Goal: Task Accomplishment & Management: Manage account settings

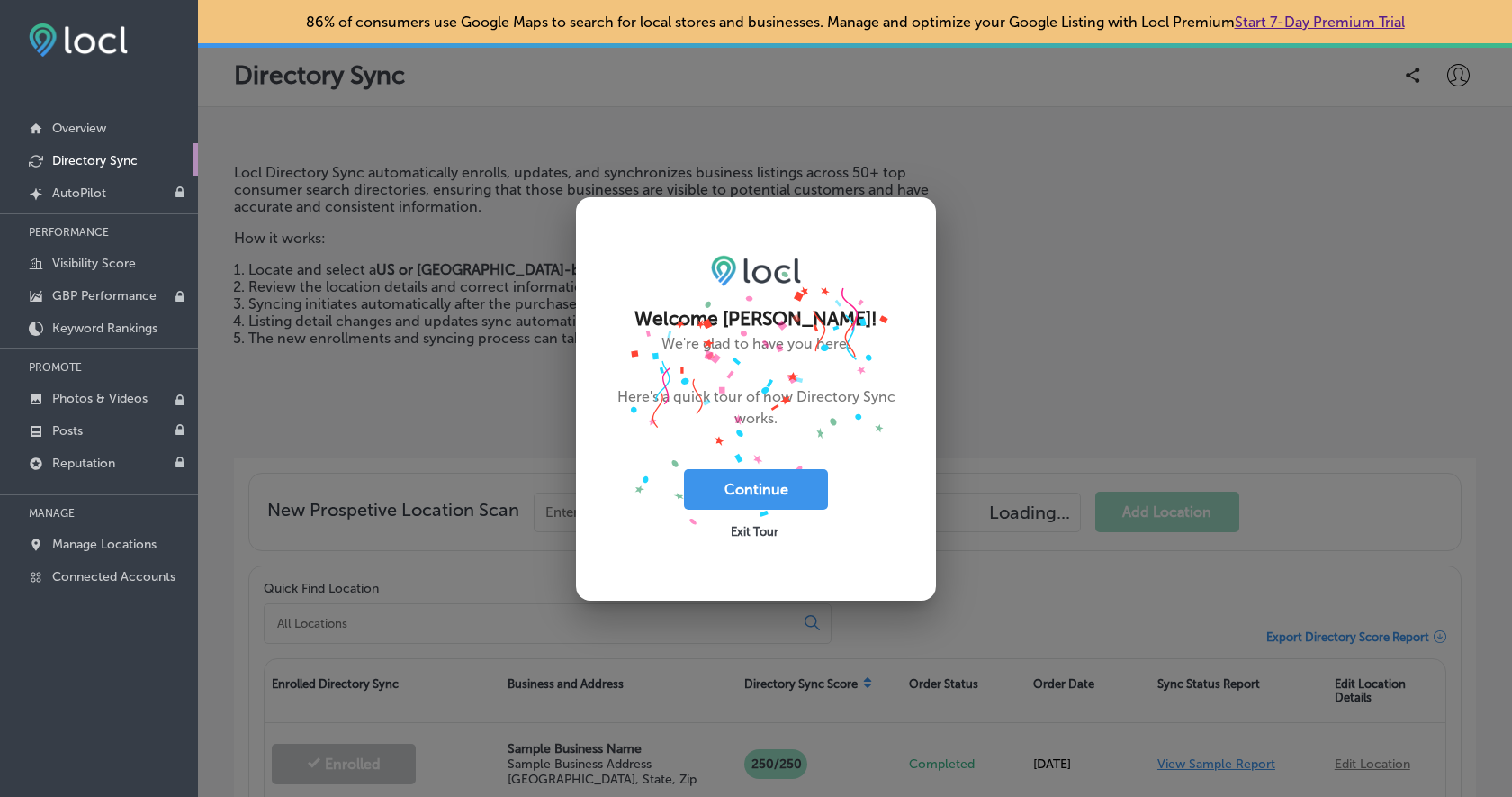
click at [745, 529] on span "Exit Tour" at bounding box center [755, 532] width 48 height 13
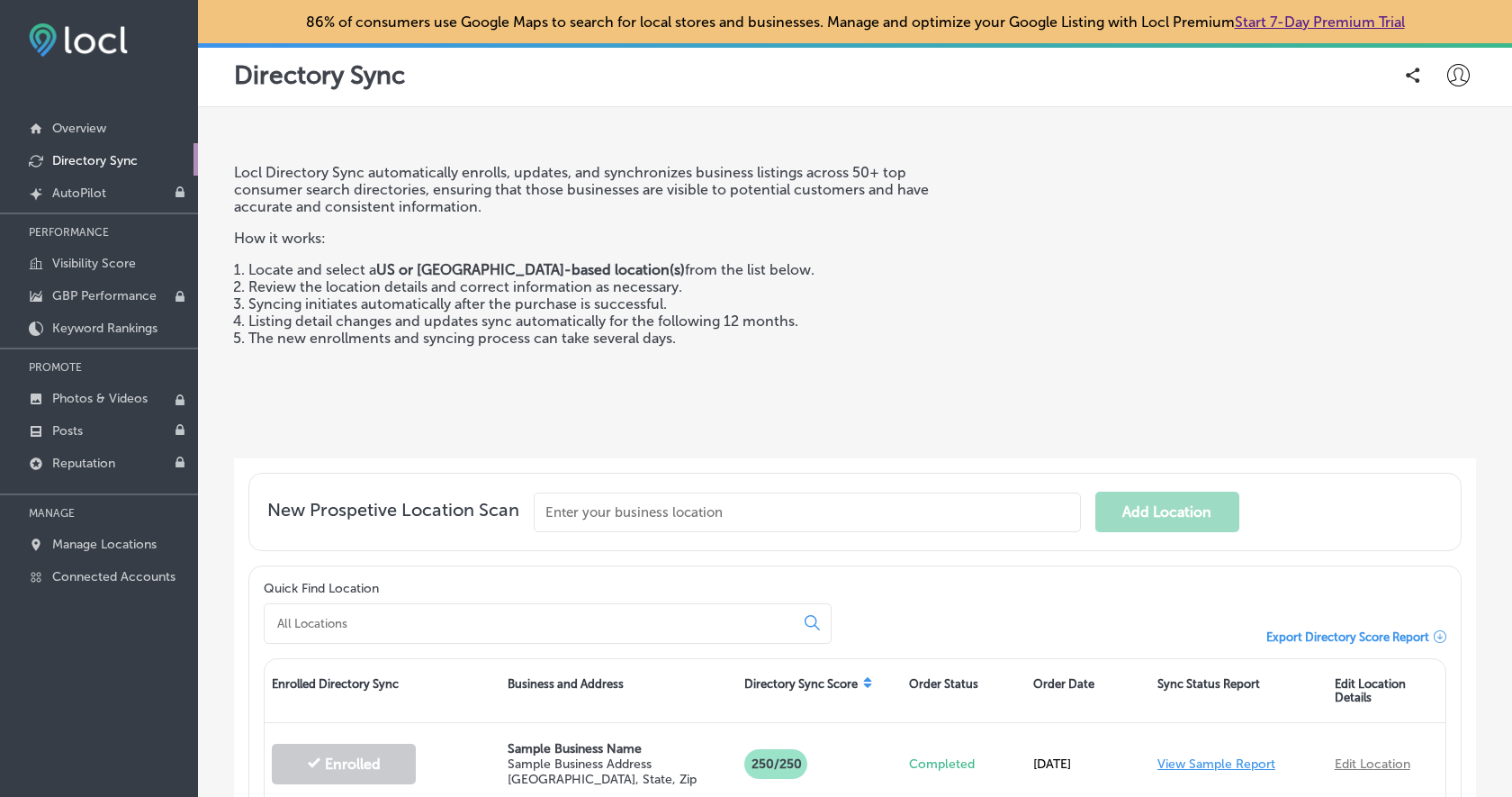
click at [1450, 70] on icon at bounding box center [1459, 75] width 23 height 23
click at [1453, 133] on p "My Account" at bounding box center [1432, 140] width 81 height 22
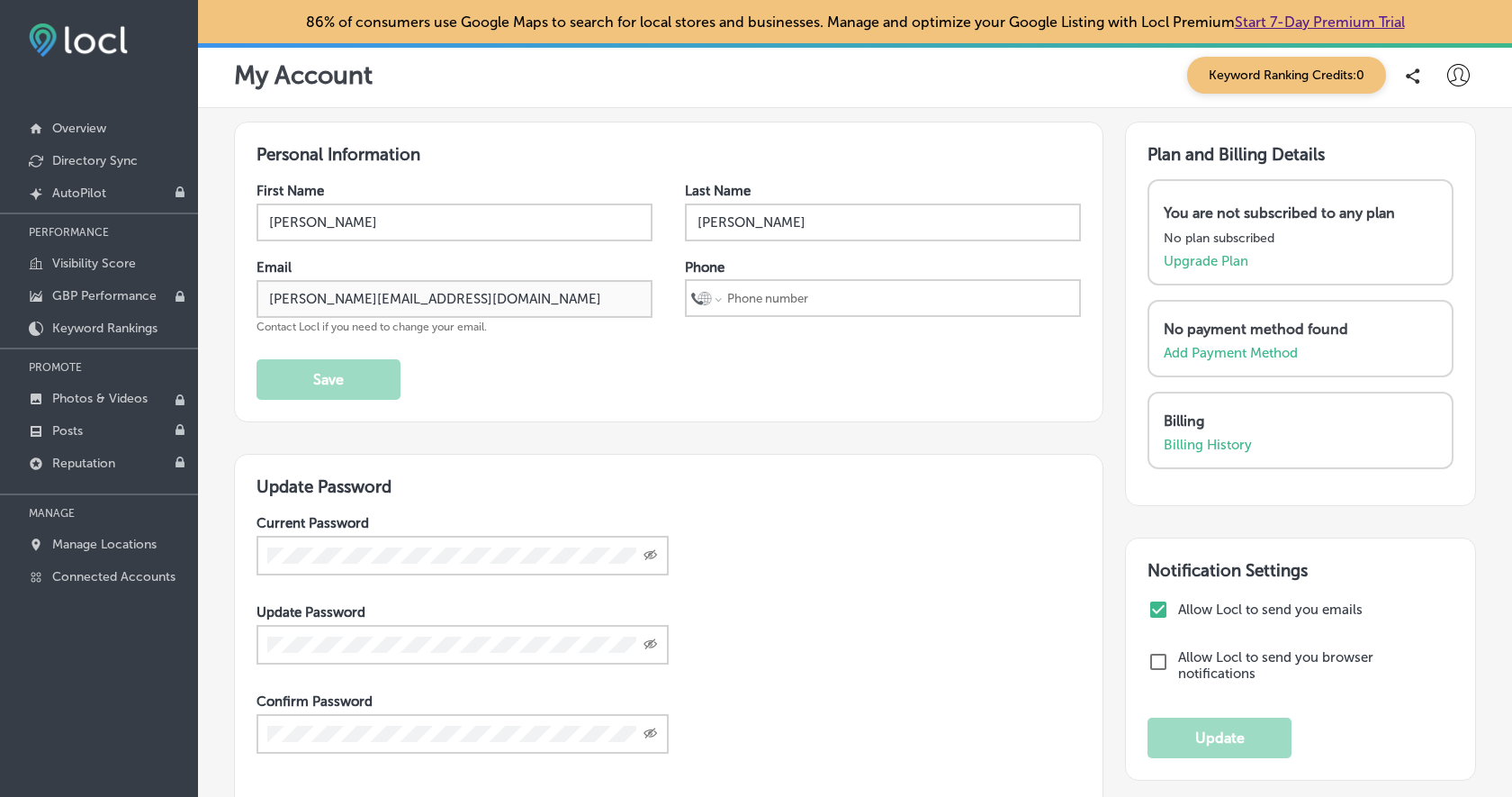
click at [1455, 76] on icon at bounding box center [1459, 75] width 23 height 23
click at [1461, 227] on li "Log Out" at bounding box center [1425, 232] width 125 height 42
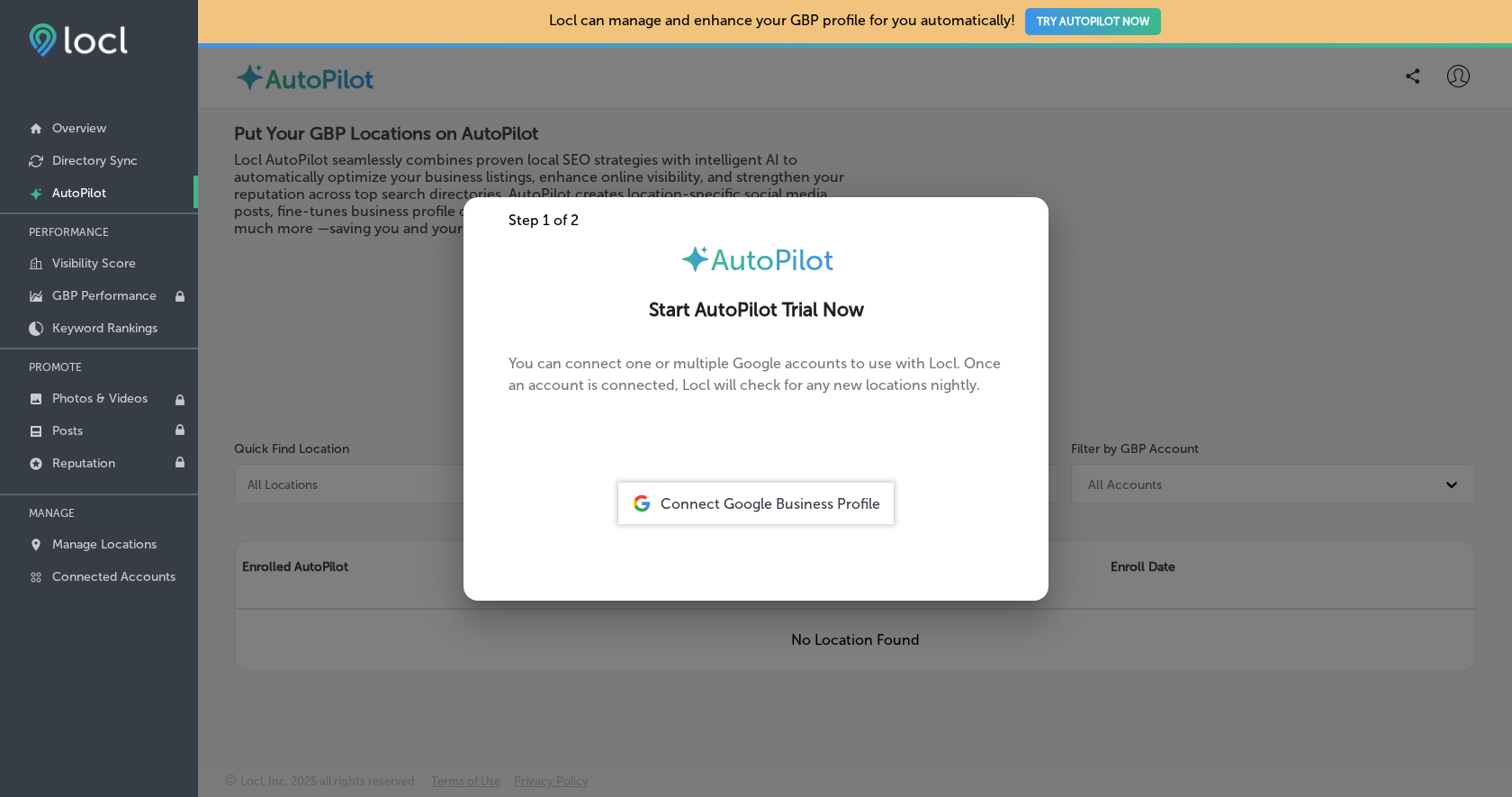
click at [262, 340] on div at bounding box center [756, 398] width 1512 height 797
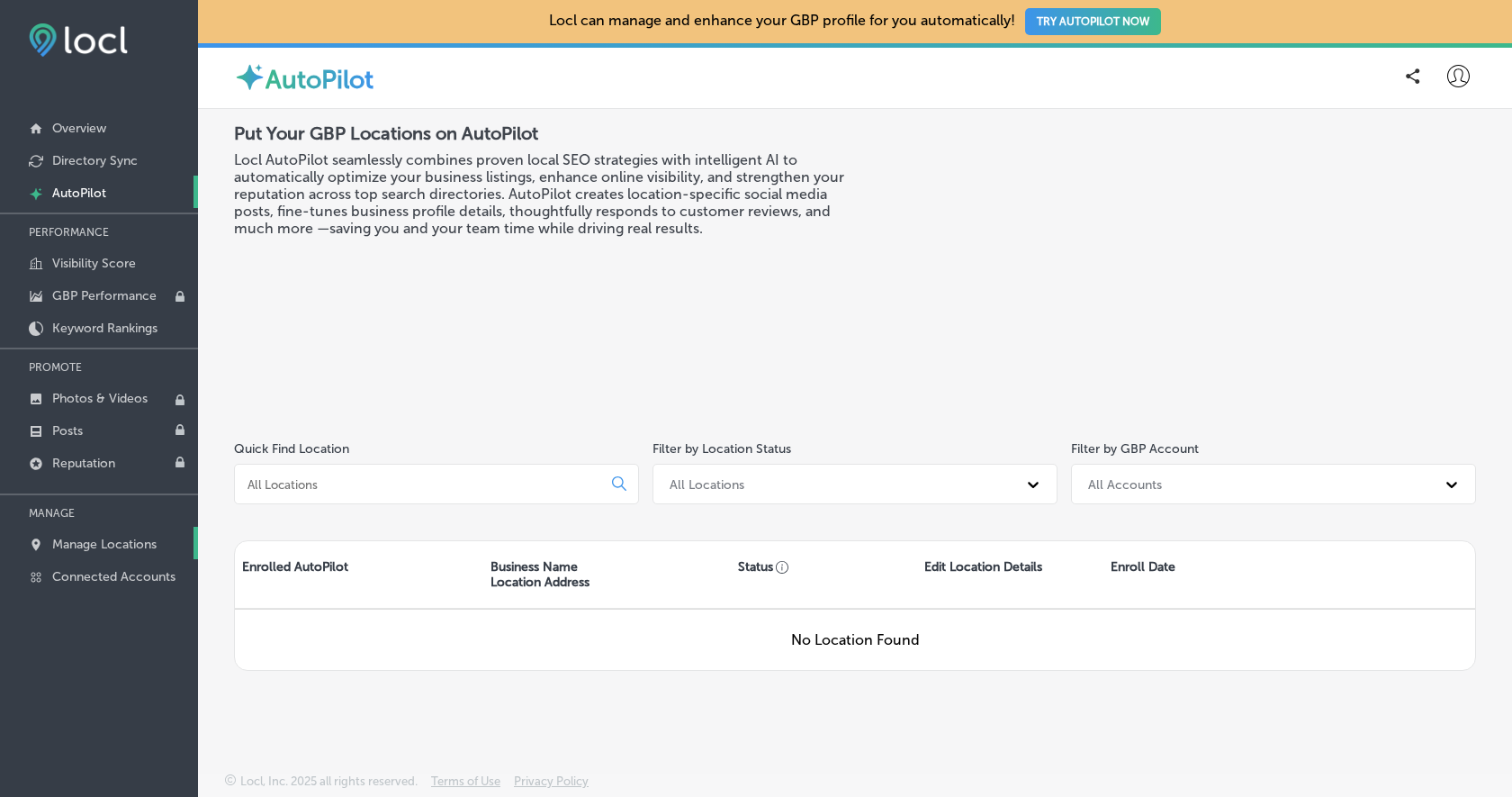
click at [94, 533] on link "Manage Locations" at bounding box center [99, 543] width 198 height 32
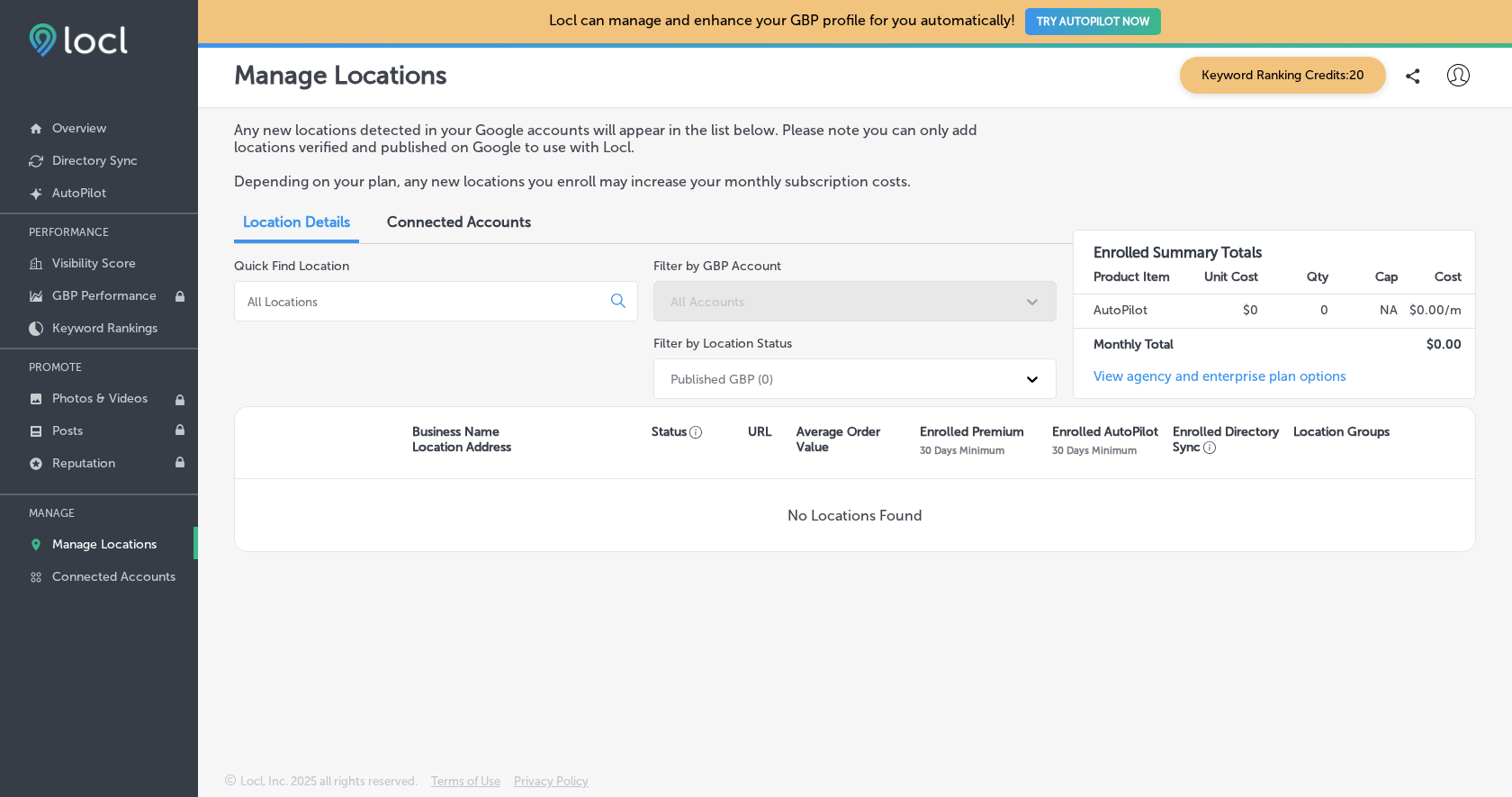
click at [1453, 75] on icon at bounding box center [1459, 75] width 23 height 23
click at [1464, 239] on li "Log Out" at bounding box center [1425, 232] width 125 height 42
